Goal: Information Seeking & Learning: Find specific page/section

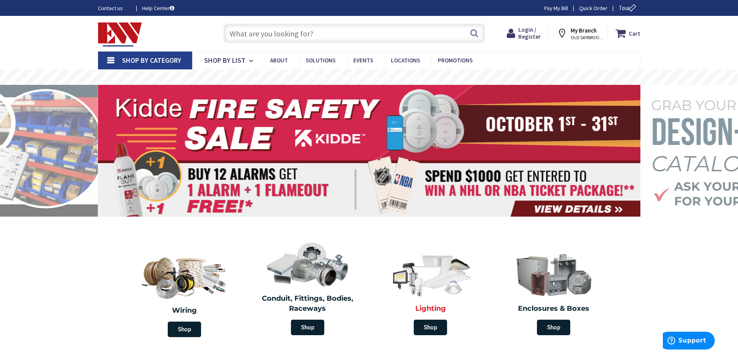
click at [452, 282] on img at bounding box center [430, 274] width 89 height 52
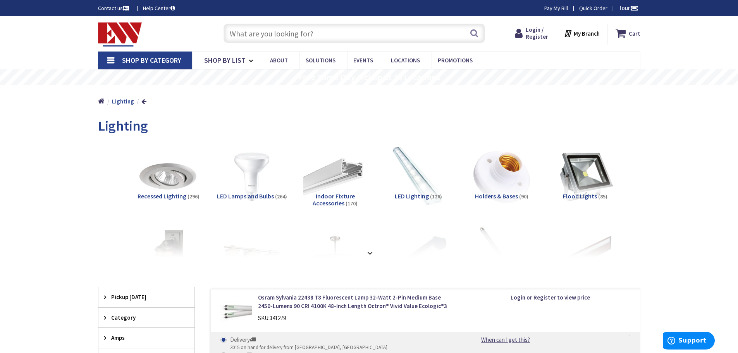
click at [427, 195] on span "LED Lighting" at bounding box center [412, 196] width 34 height 8
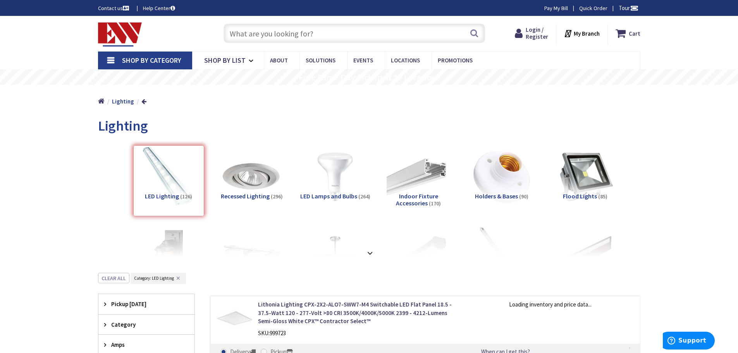
scroll to position [273, 0]
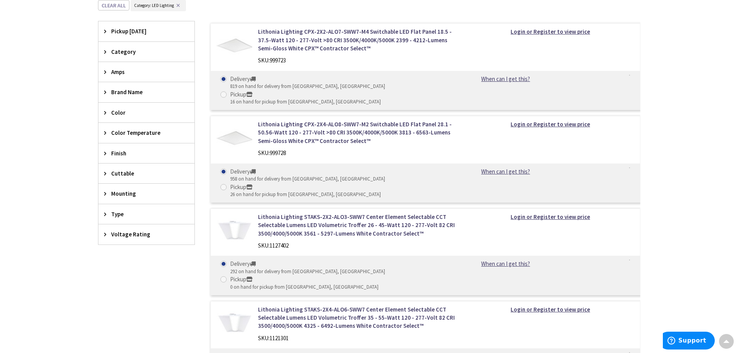
click at [109, 89] on icon at bounding box center [107, 92] width 6 height 6
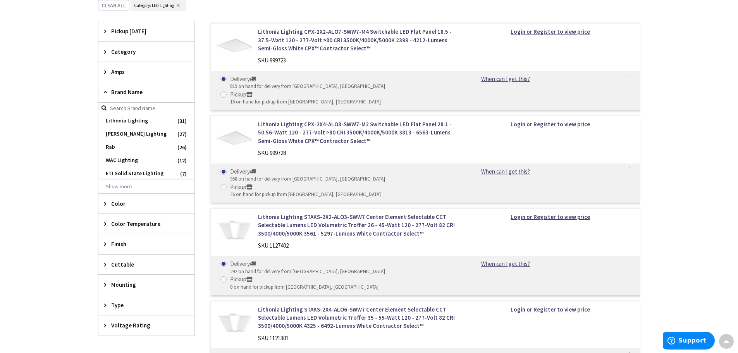
click at [126, 186] on button "Show more" at bounding box center [146, 186] width 96 height 13
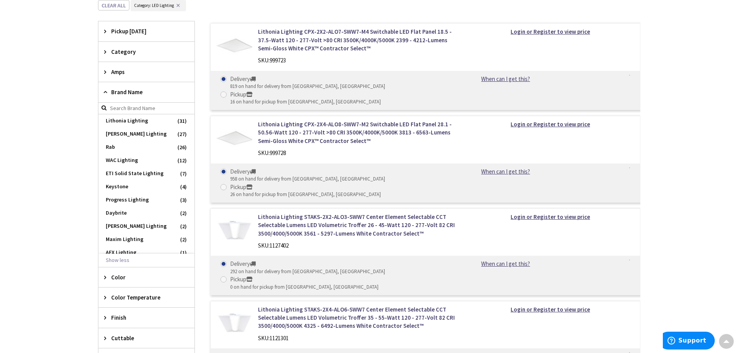
click at [119, 257] on button "Show less" at bounding box center [146, 260] width 96 height 13
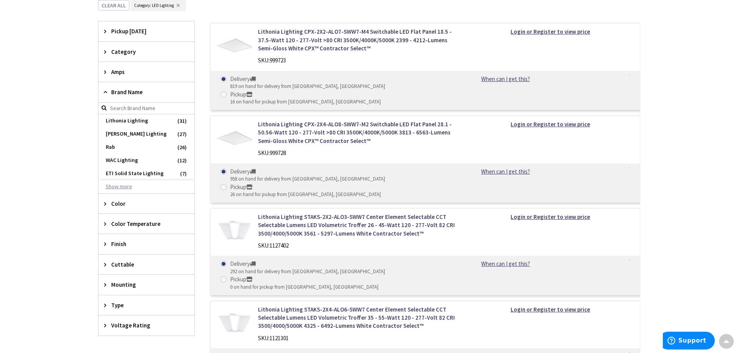
click at [117, 188] on button "Show more" at bounding box center [146, 186] width 96 height 13
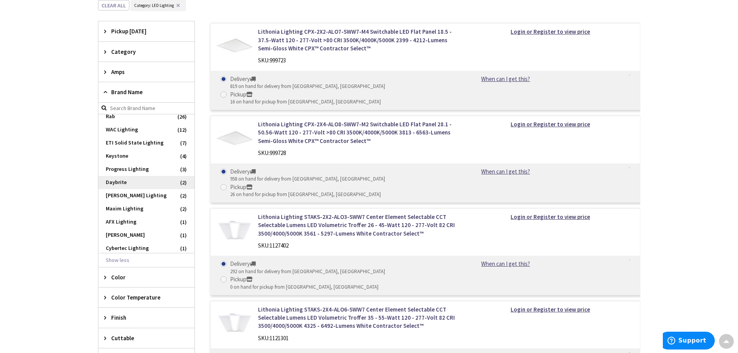
scroll to position [77, 0]
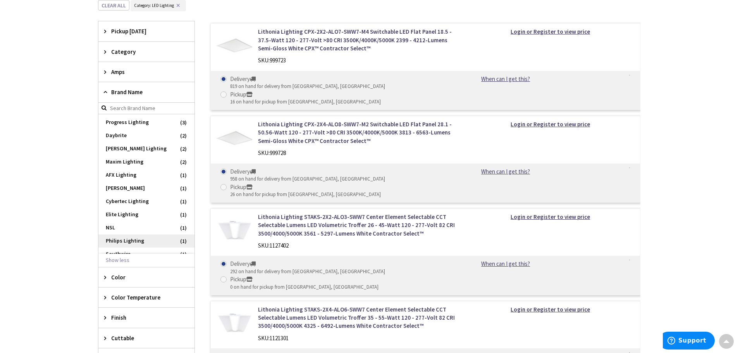
click at [138, 242] on span "Philips Lighting" at bounding box center [146, 240] width 96 height 13
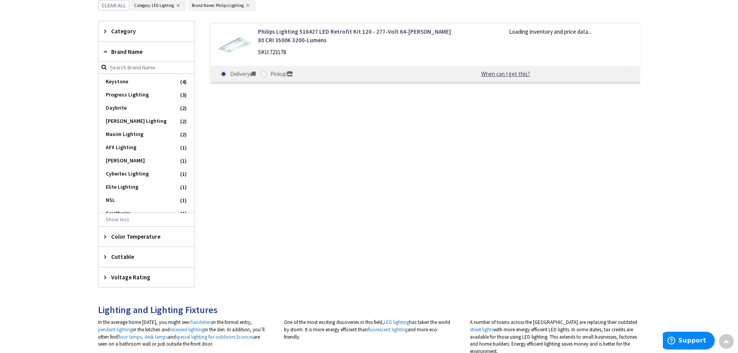
scroll to position [91, 0]
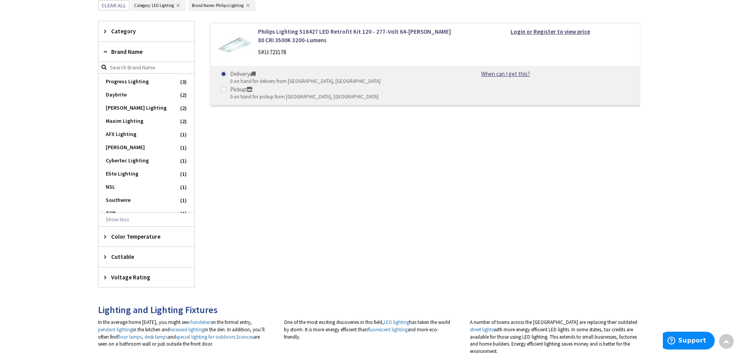
click at [249, 39] on img at bounding box center [235, 46] width 36 height 36
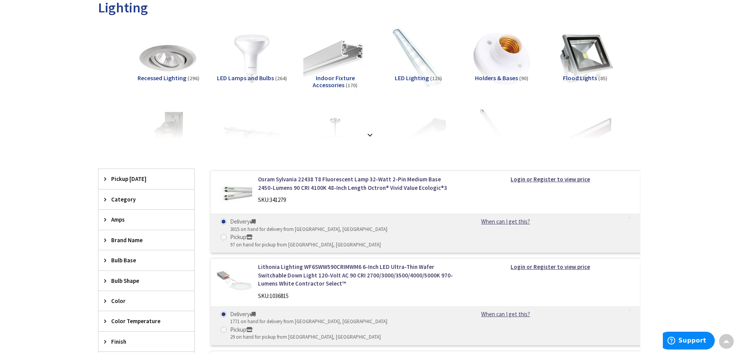
scroll to position [118, 0]
click at [372, 136] on div at bounding box center [369, 118] width 504 height 43
click at [369, 133] on strong at bounding box center [369, 135] width 9 height 9
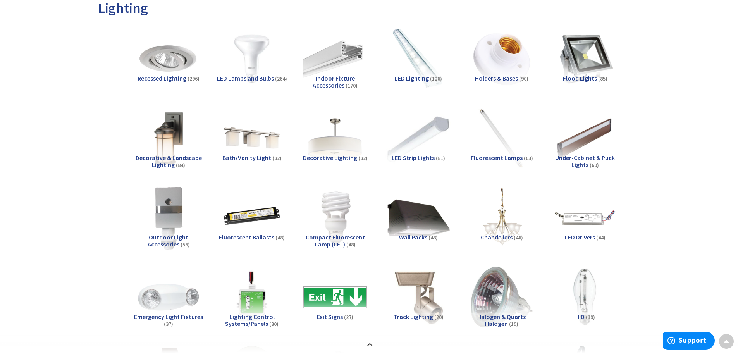
click at [400, 124] on img at bounding box center [418, 138] width 70 height 70
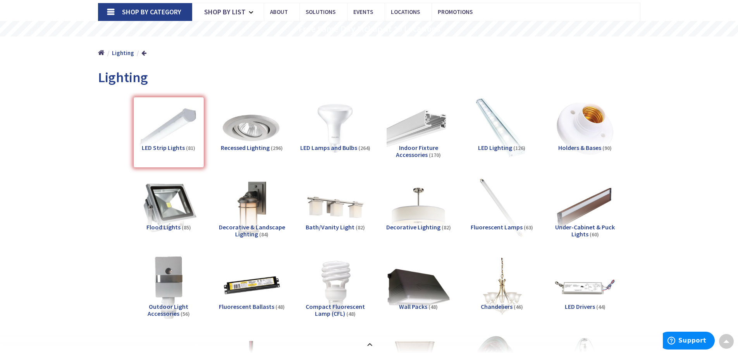
scroll to position [0, 0]
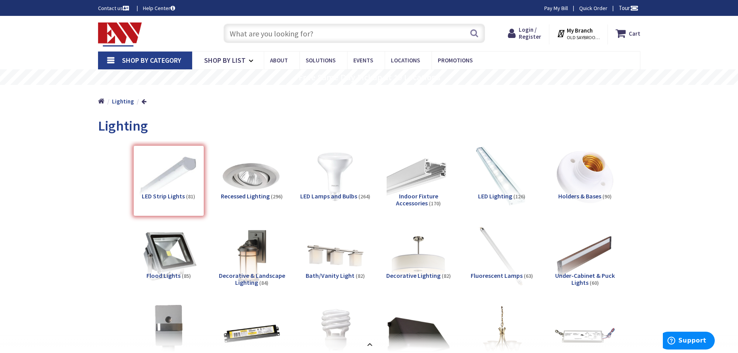
click at [259, 33] on input "text" at bounding box center [355, 33] width 262 height 19
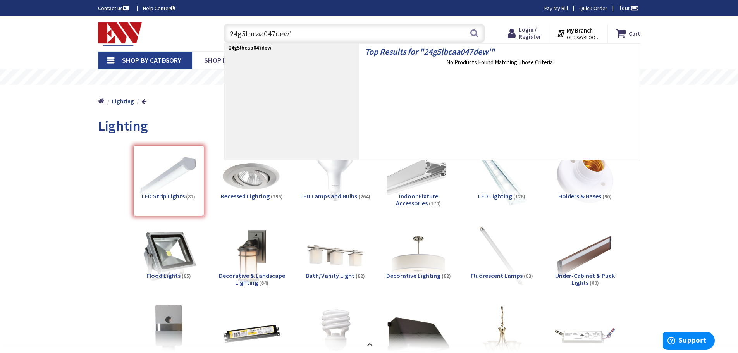
type input "24g5lbcaa047dew"
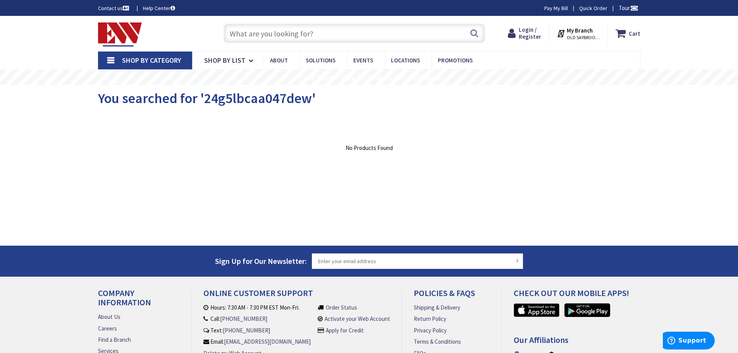
drag, startPoint x: 319, startPoint y: 32, endPoint x: 215, endPoint y: 33, distance: 103.8
click at [215, 33] on div "Search" at bounding box center [352, 33] width 277 height 25
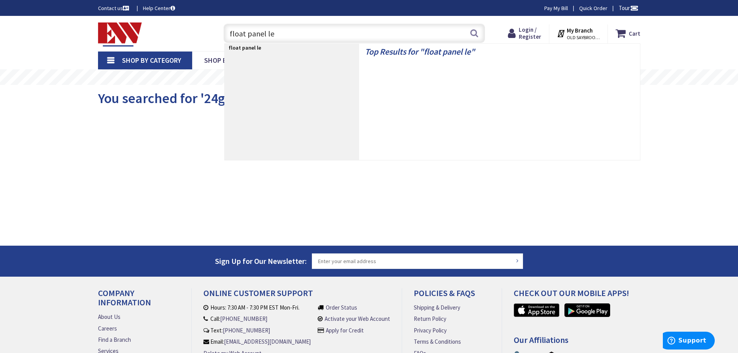
type input "float panel led"
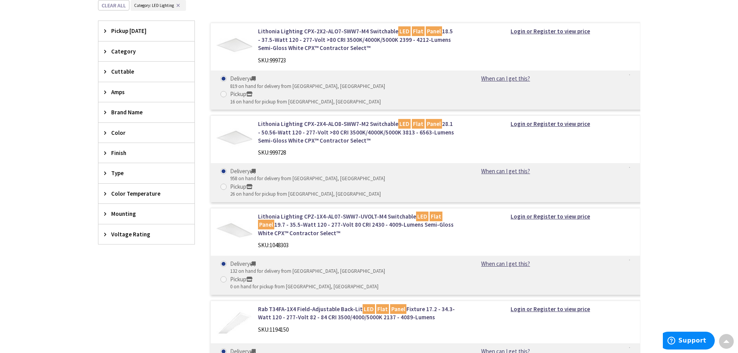
click at [104, 194] on icon at bounding box center [107, 194] width 6 height 6
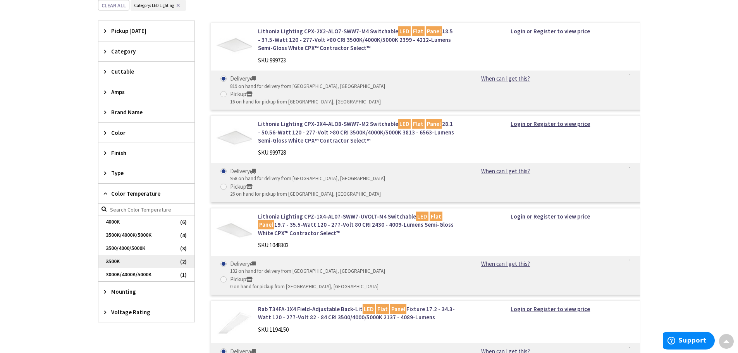
click at [109, 261] on span "3500K" at bounding box center [146, 261] width 96 height 13
